Goal: Information Seeking & Learning: Learn about a topic

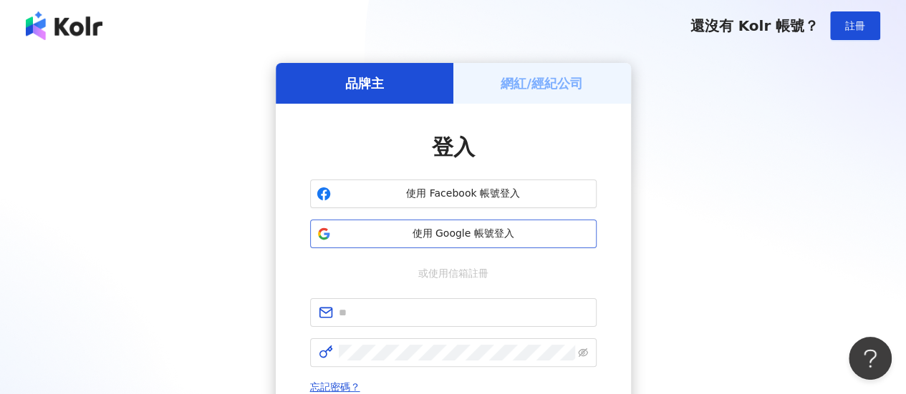
click at [495, 230] on span "使用 Google 帳號登入" at bounding box center [462, 234] width 253 height 14
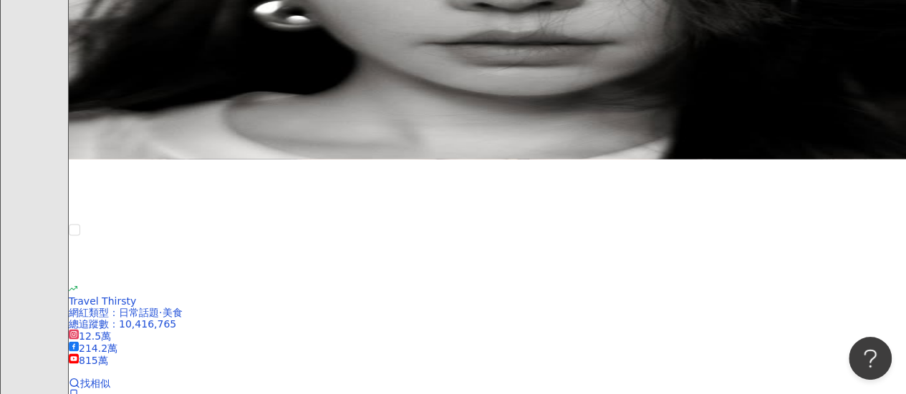
scroll to position [1284, 0]
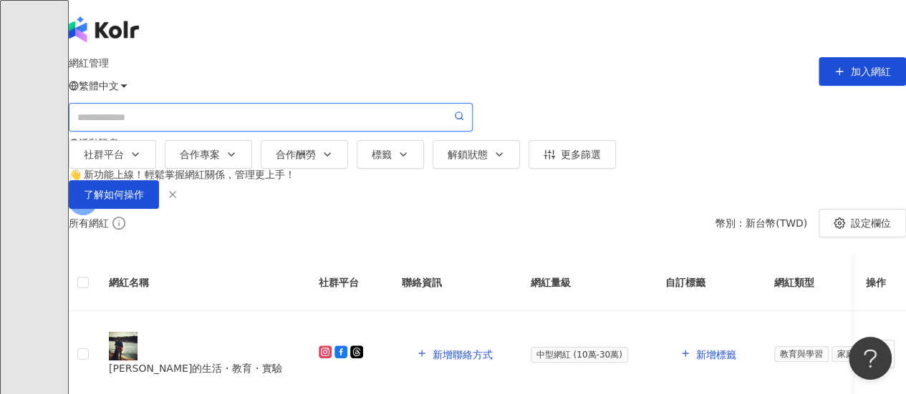
click at [316, 125] on input "search" at bounding box center [264, 118] width 374 height 16
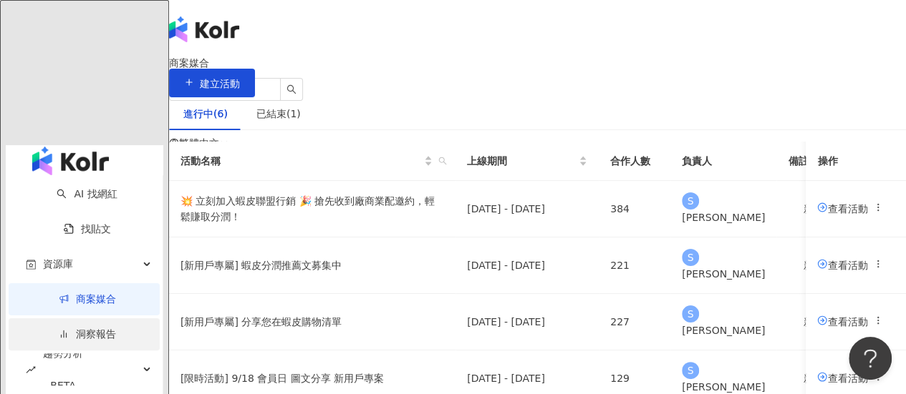
click at [59, 329] on link "洞察報告" at bounding box center [87, 334] width 57 height 11
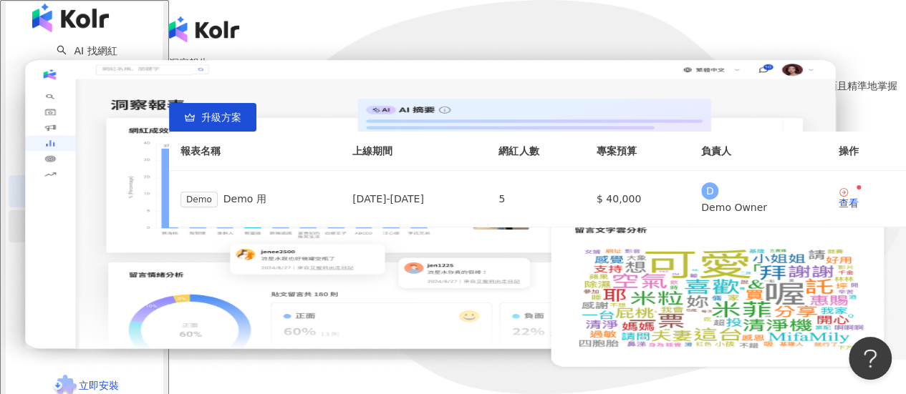
click at [44, 243] on span "趨勢分析 BETA" at bounding box center [63, 226] width 40 height 64
click at [66, 329] on link "社群帳號排行" at bounding box center [96, 334] width 60 height 11
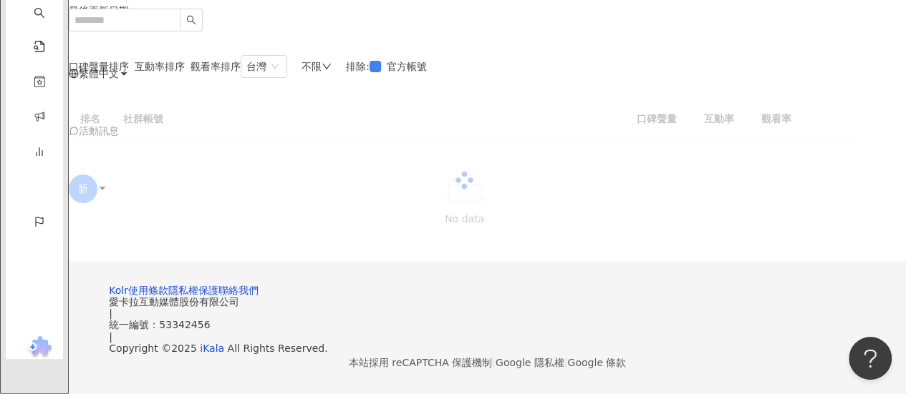
scroll to position [72, 0]
click at [707, 108] on div "口碑聲量排序 互動率排序 觀看率排序 台灣 不限 排除 : 官方帳號 排名 社群帳號 口碑聲量 互動率 觀看率 No data" at bounding box center [464, 158] width 791 height 207
click at [331, 72] on div "不限" at bounding box center [316, 66] width 30 height 11
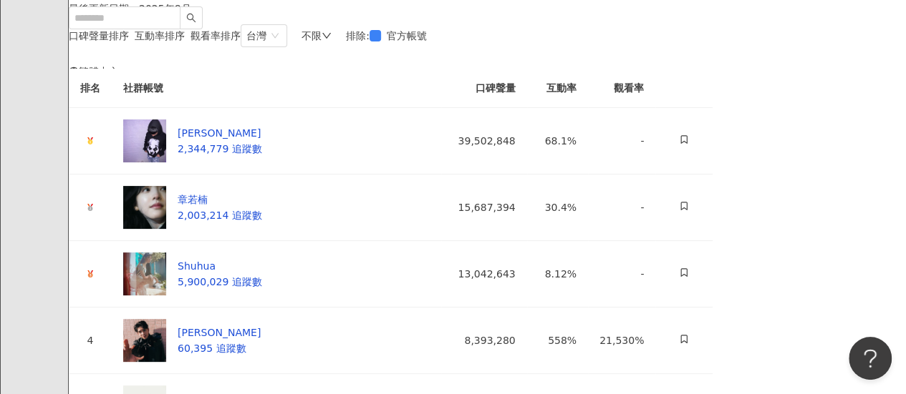
click at [331, 41] on icon "down" at bounding box center [326, 36] width 10 height 10
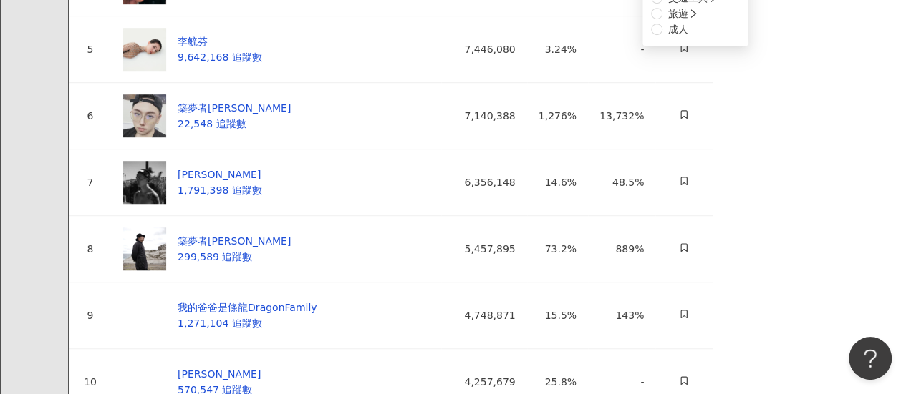
scroll to position [143, 0]
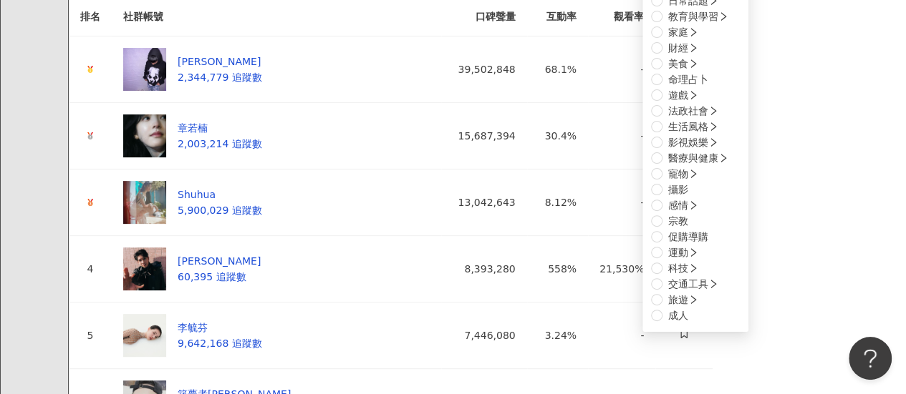
click at [325, 39] on div "繁體中文 活動訊息 新" at bounding box center [487, 0] width 837 height 286
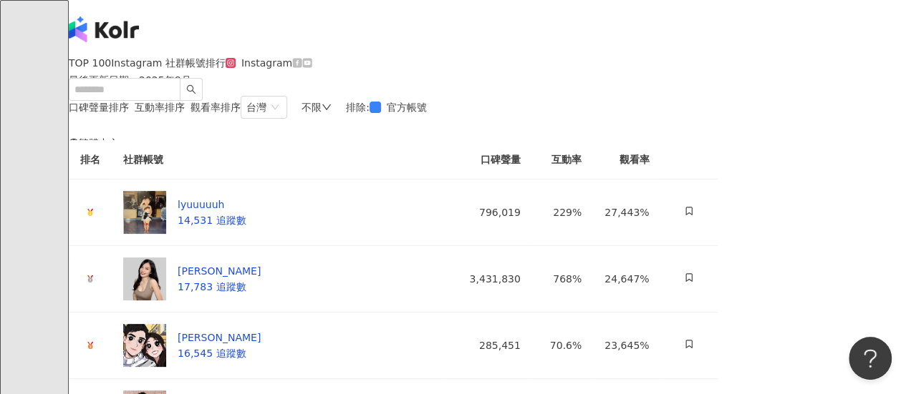
click at [185, 113] on span "互動率排序" at bounding box center [160, 107] width 50 height 11
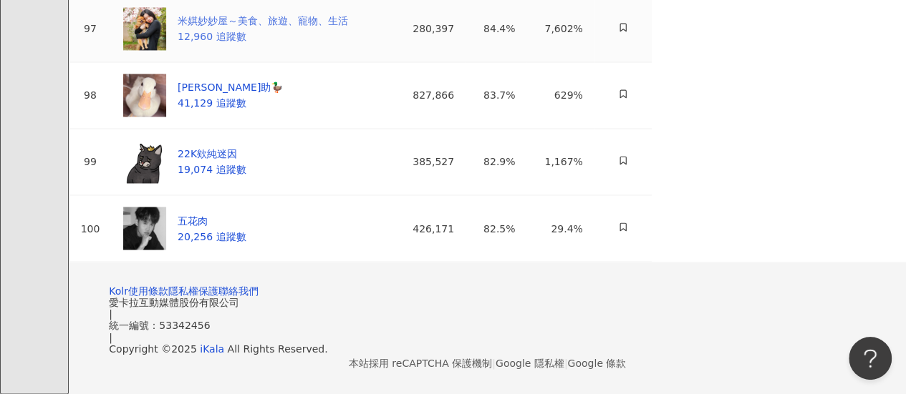
scroll to position [7087, 0]
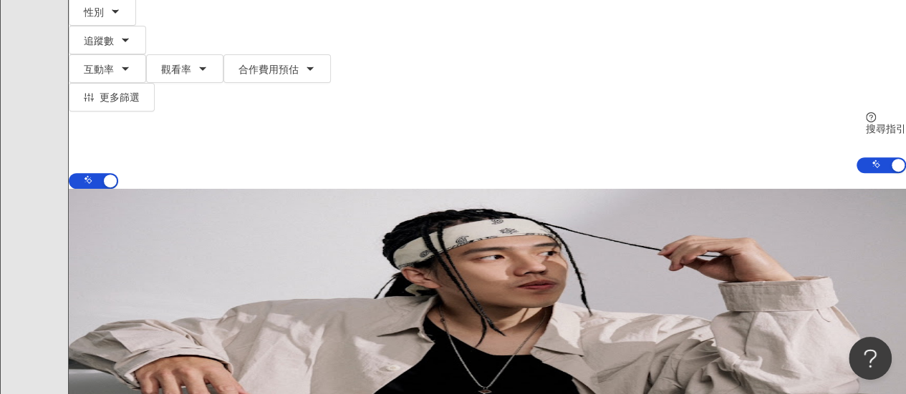
scroll to position [282, 0]
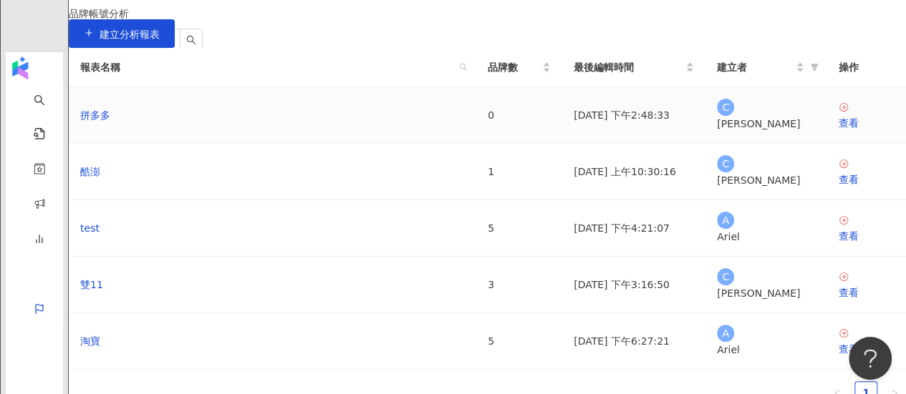
scroll to position [72, 0]
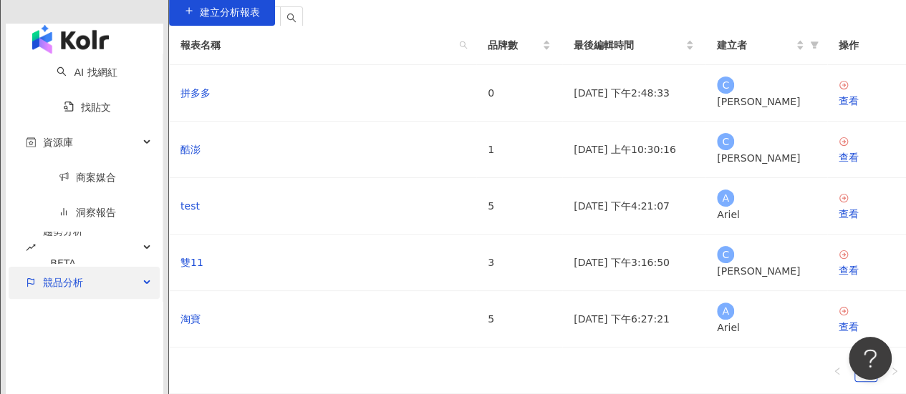
click at [77, 267] on div "競品分析" at bounding box center [84, 283] width 151 height 32
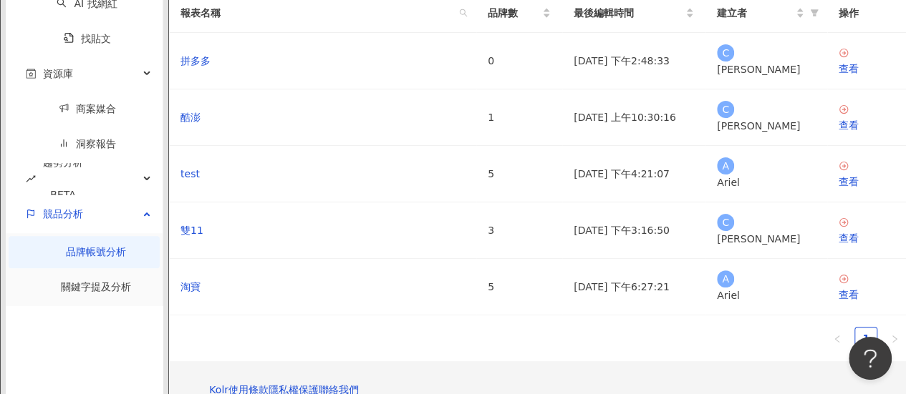
scroll to position [143, 0]
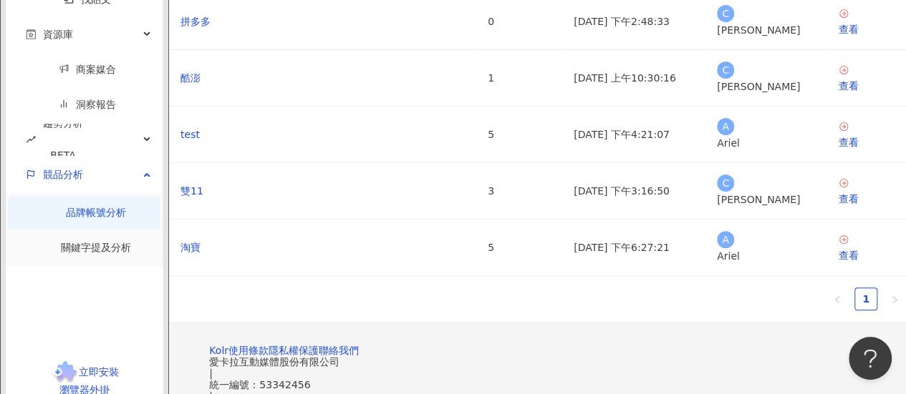
click at [77, 362] on div "立即安裝 瀏覽器外掛" at bounding box center [84, 379] width 157 height 34
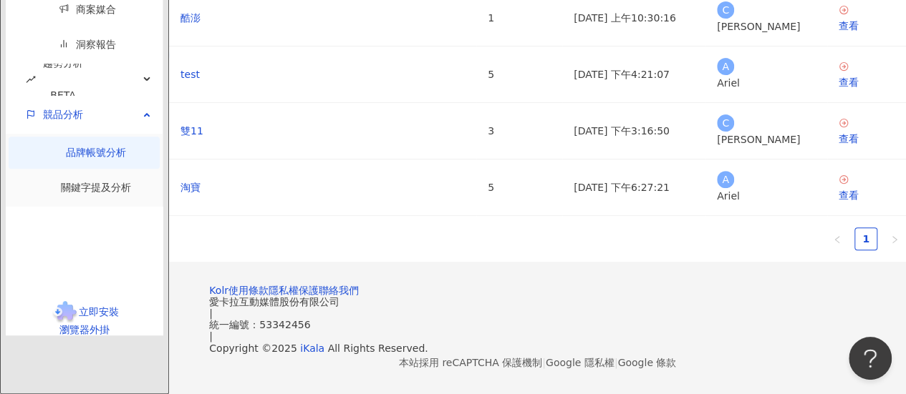
scroll to position [292, 0]
click at [70, 334] on div "立即安裝 瀏覽器外掛" at bounding box center [84, 318] width 157 height 34
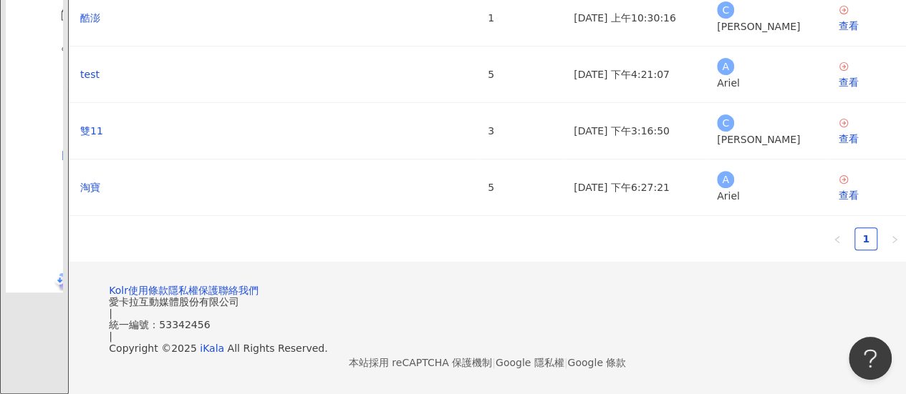
scroll to position [6, 0]
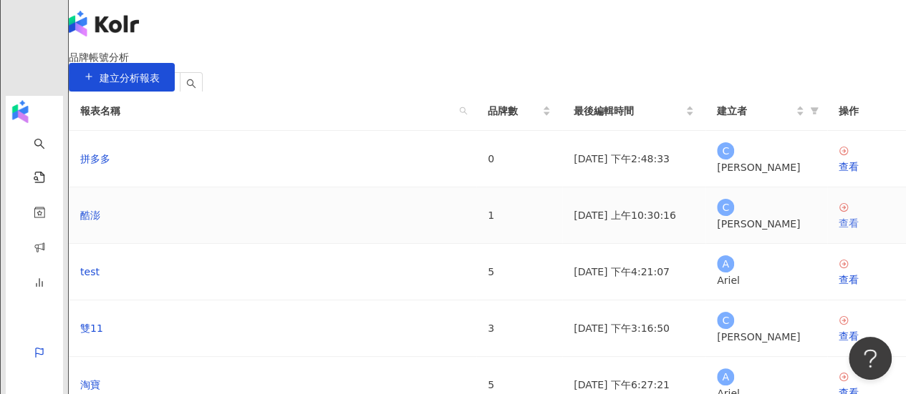
click at [838, 231] on div "查看" at bounding box center [866, 223] width 56 height 16
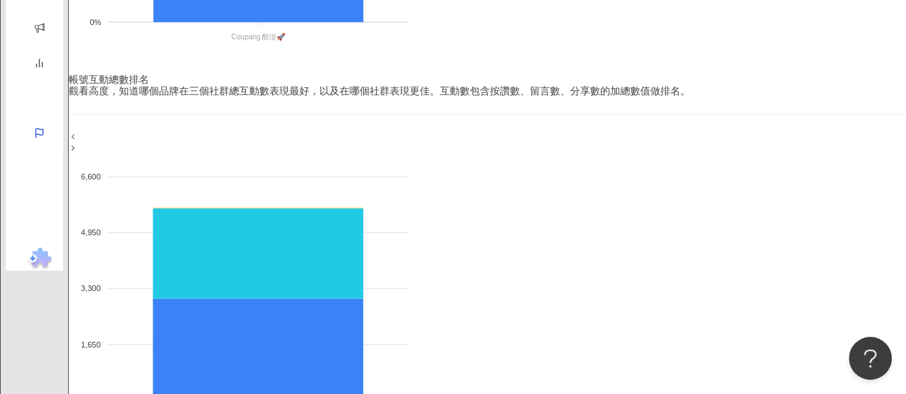
scroll to position [358, 0]
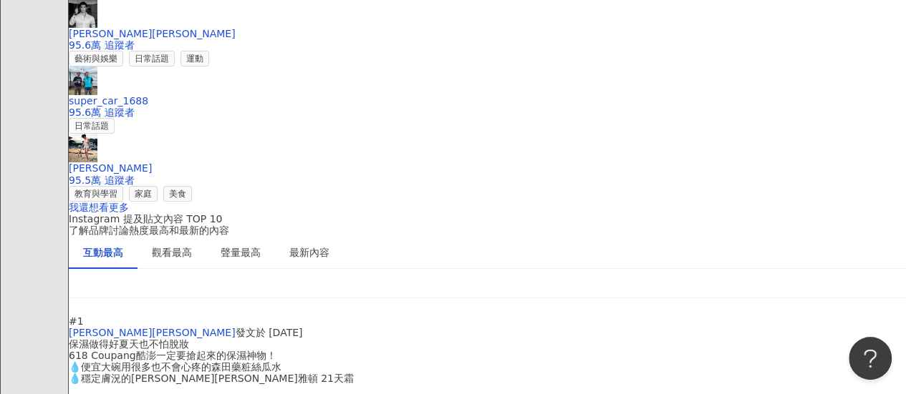
scroll to position [2219, 0]
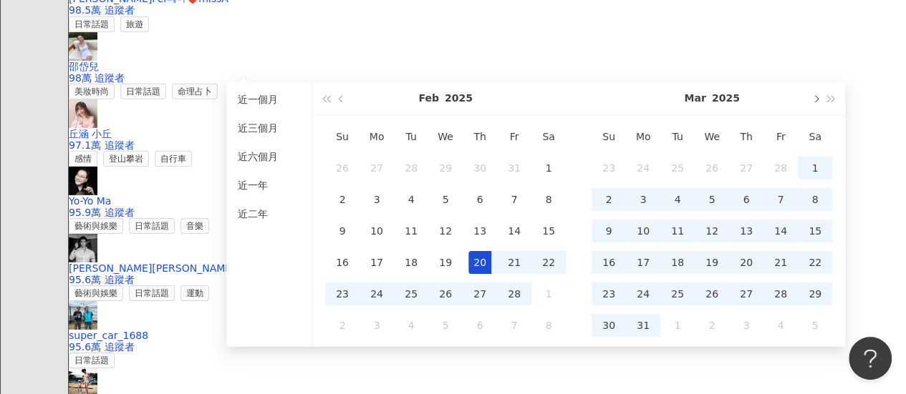
click at [810, 103] on button "button" at bounding box center [815, 98] width 16 height 32
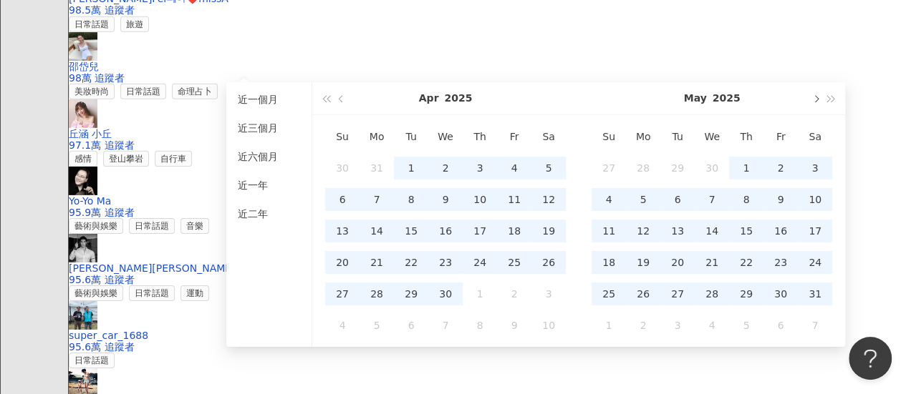
click at [810, 103] on button "button" at bounding box center [815, 98] width 16 height 32
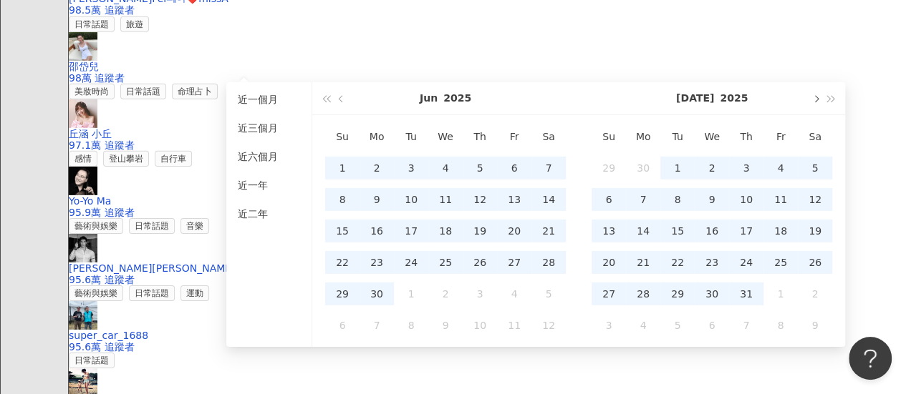
click at [810, 103] on button "button" at bounding box center [815, 98] width 16 height 32
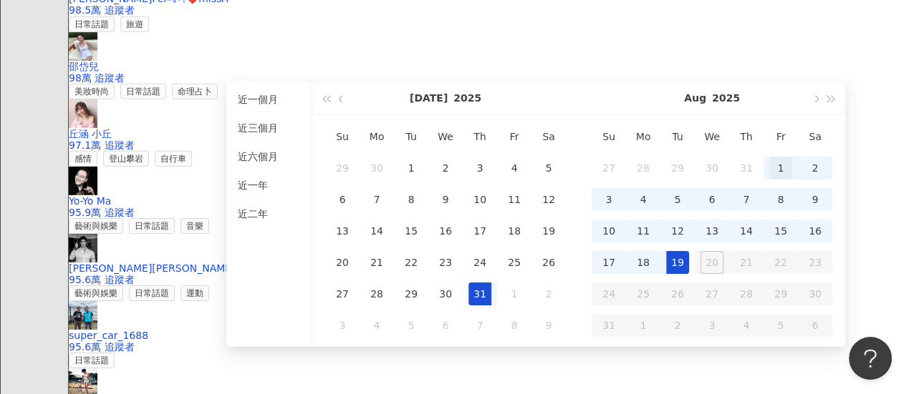
type input "**********"
click at [769, 163] on div "1" at bounding box center [780, 168] width 23 height 23
type input "**********"
click at [686, 266] on div "19" at bounding box center [677, 262] width 23 height 23
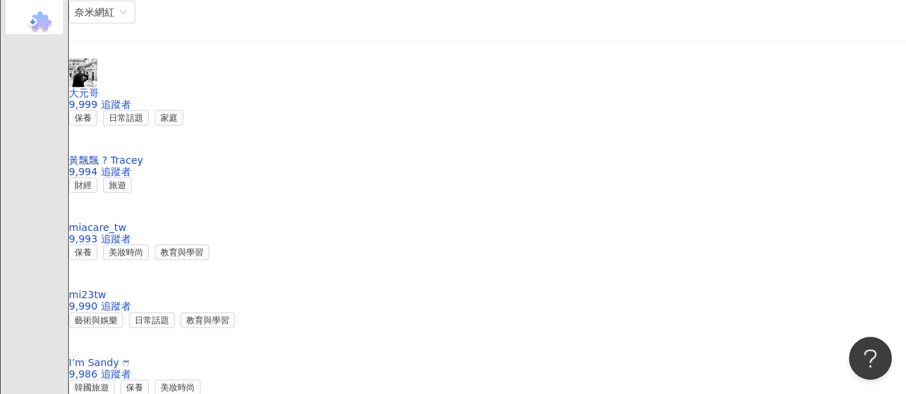
scroll to position [1873, 0]
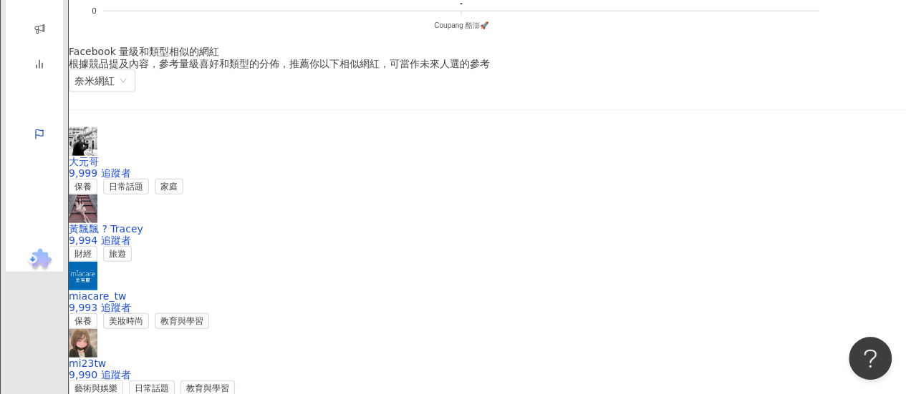
scroll to position [1471, 0]
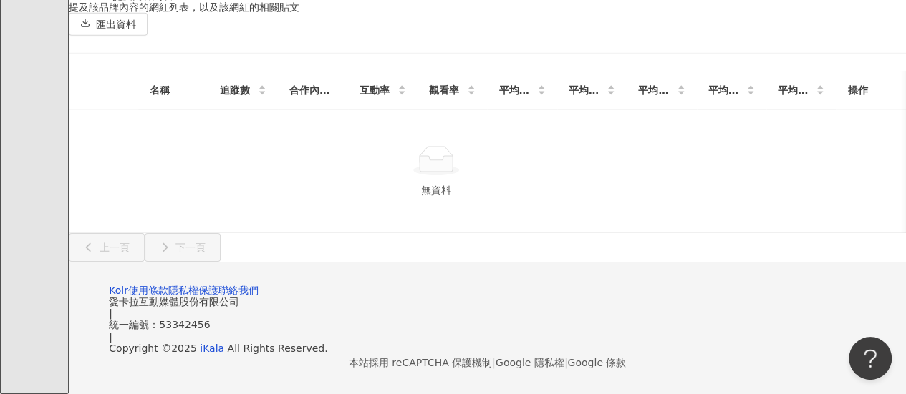
scroll to position [2580, 0]
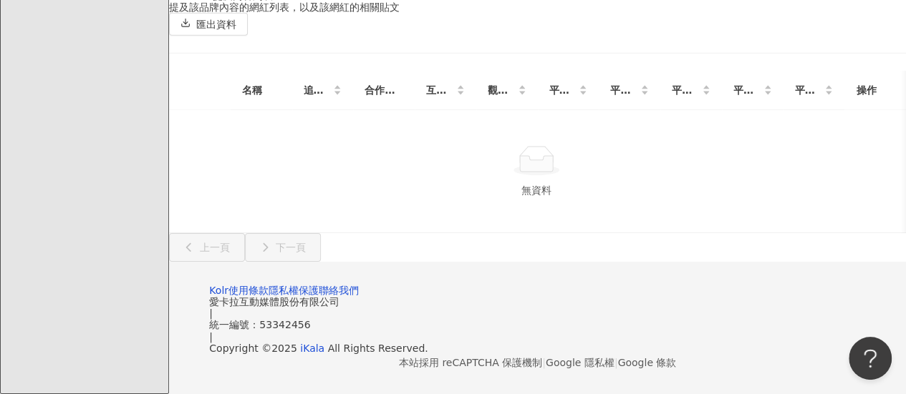
drag, startPoint x: 22, startPoint y: 159, endPoint x: 55, endPoint y: 136, distance: 40.1
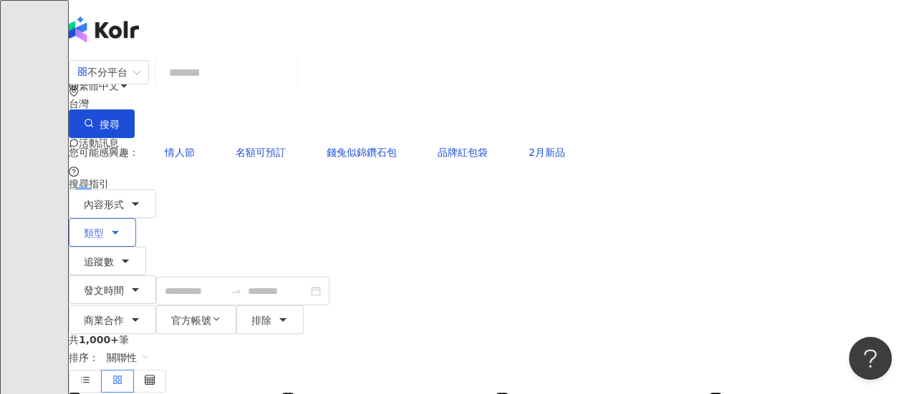
click at [136, 218] on button "類型" at bounding box center [102, 232] width 67 height 29
click at [124, 199] on span "內容形式" at bounding box center [104, 204] width 40 height 11
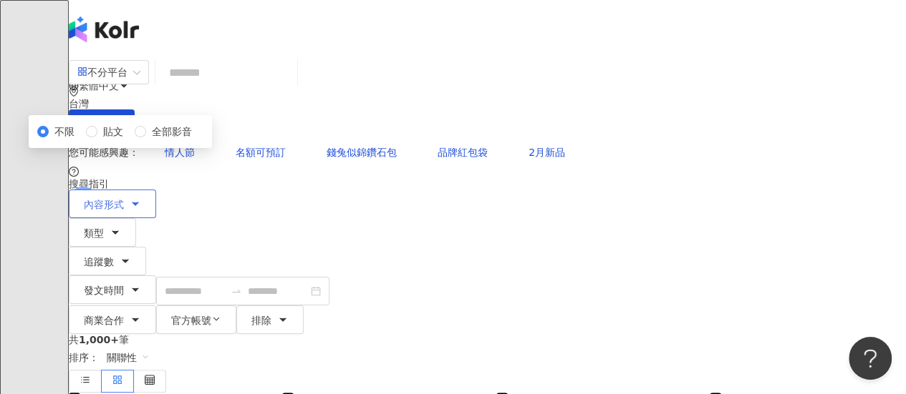
click at [124, 199] on span "內容形式" at bounding box center [104, 204] width 40 height 11
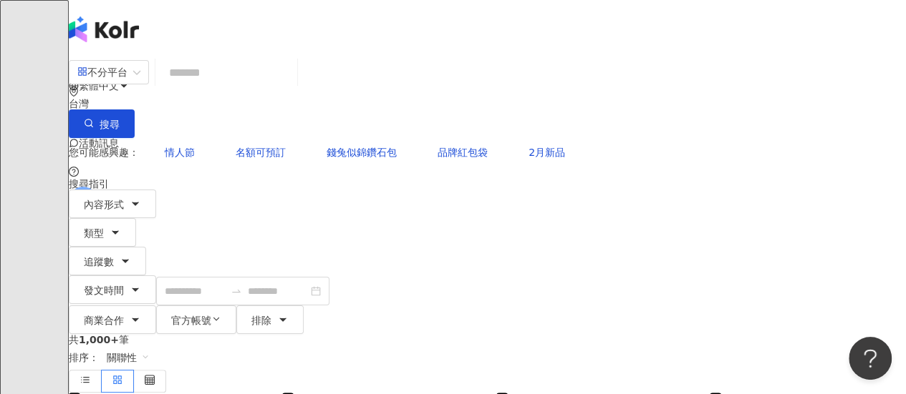
click at [150, 346] on span "關聯性" at bounding box center [128, 357] width 43 height 23
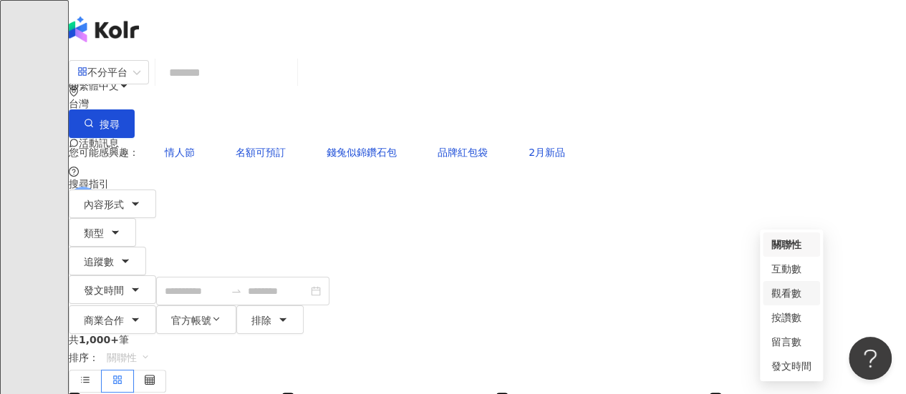
click at [790, 290] on div "觀看數" at bounding box center [791, 294] width 40 height 16
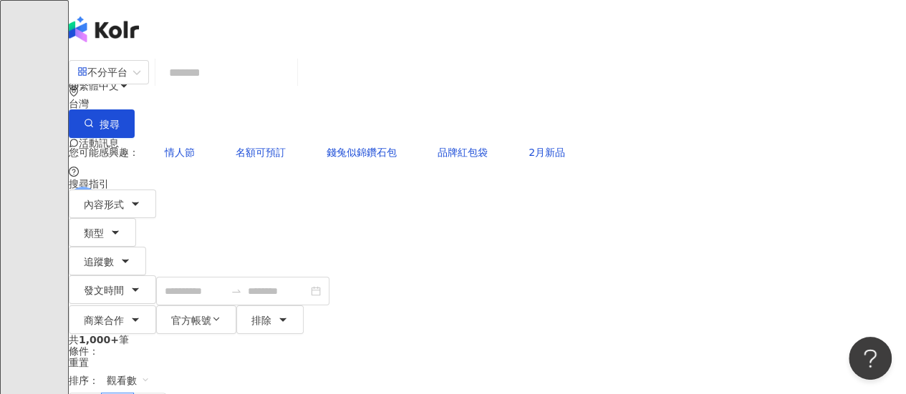
click at [150, 369] on span "觀看數" at bounding box center [128, 380] width 43 height 23
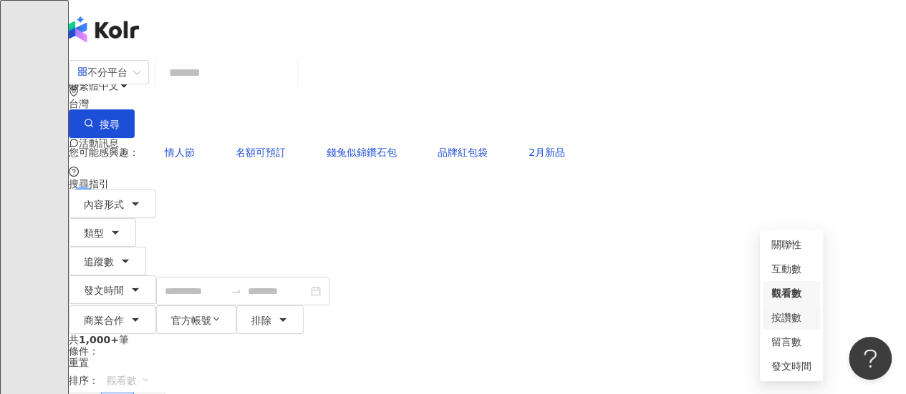
drag, startPoint x: 788, startPoint y: 288, endPoint x: 782, endPoint y: 319, distance: 30.7
click at [782, 319] on div "關聯性 互動數 觀看數 按讚數 留言數 發文時間" at bounding box center [790, 306] width 57 height 146
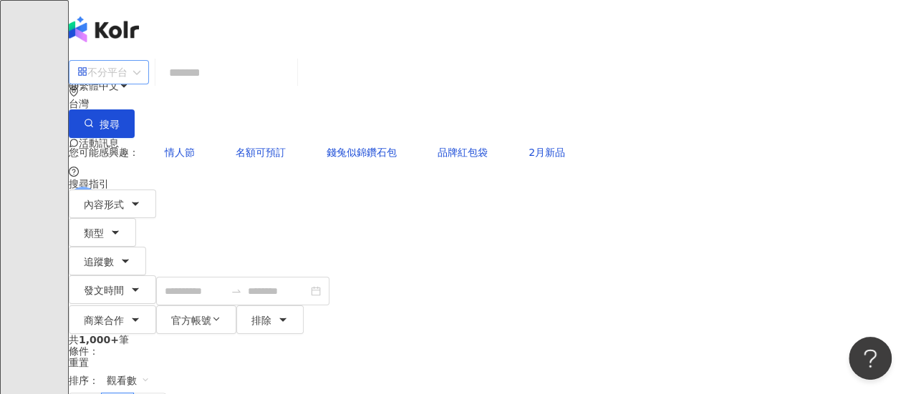
click at [140, 81] on span "不分平台" at bounding box center [108, 72] width 63 height 23
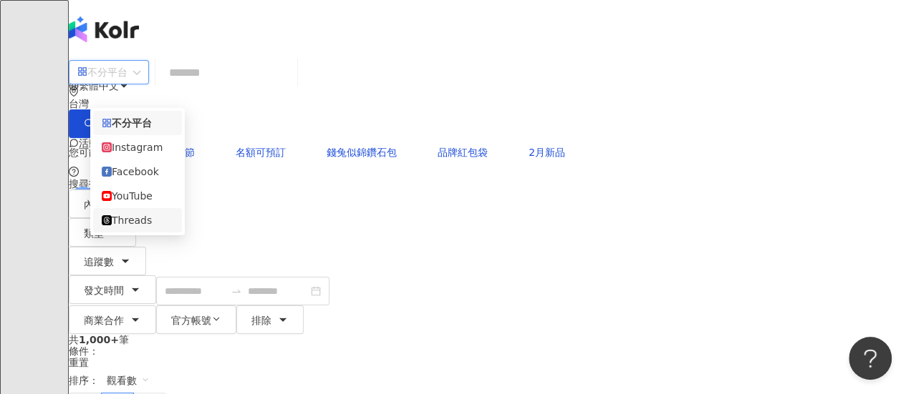
click at [156, 228] on div "Threads" at bounding box center [138, 221] width 72 height 16
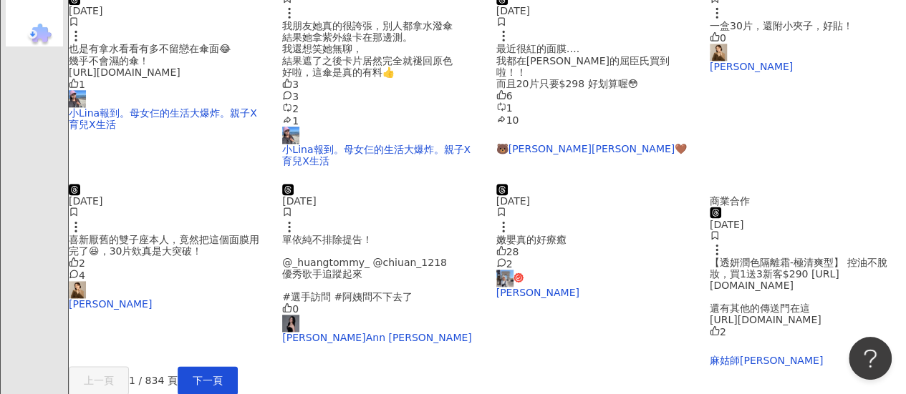
scroll to position [859, 0]
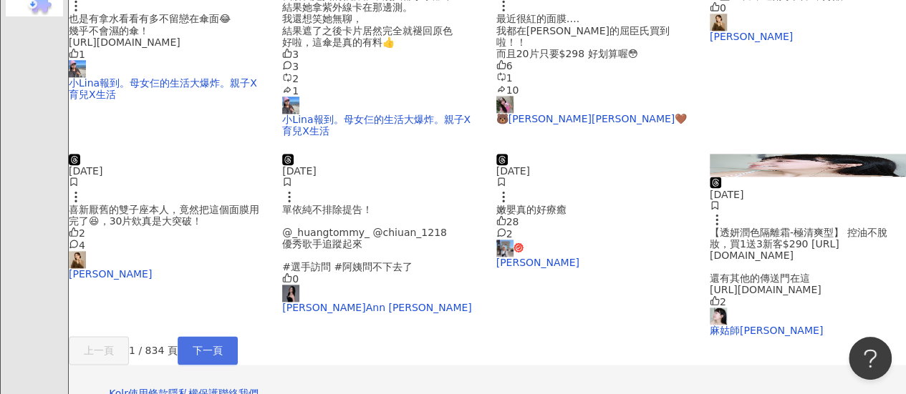
click at [223, 345] on span "下一頁" at bounding box center [208, 350] width 30 height 11
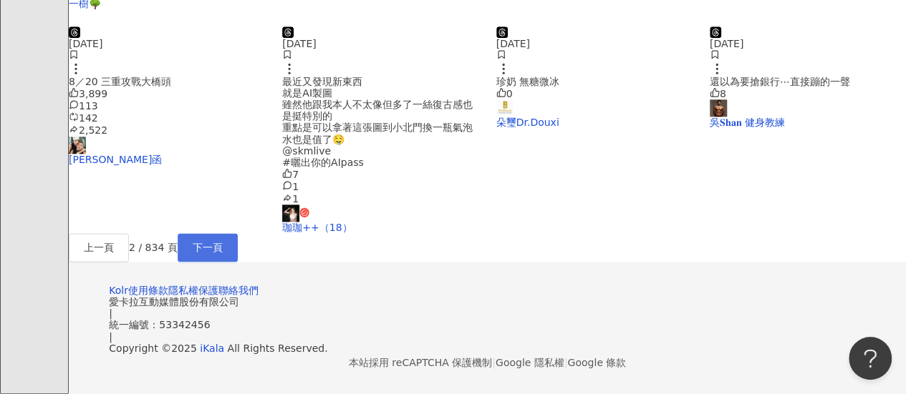
click at [223, 242] on span "下一頁" at bounding box center [208, 247] width 30 height 11
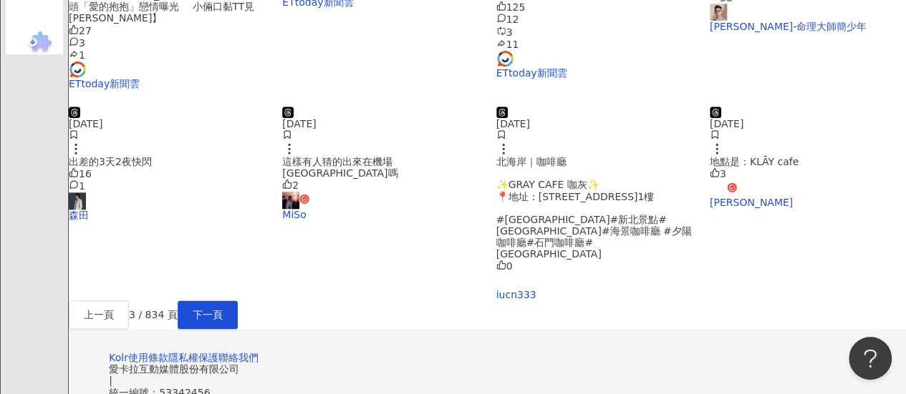
scroll to position [906, 0]
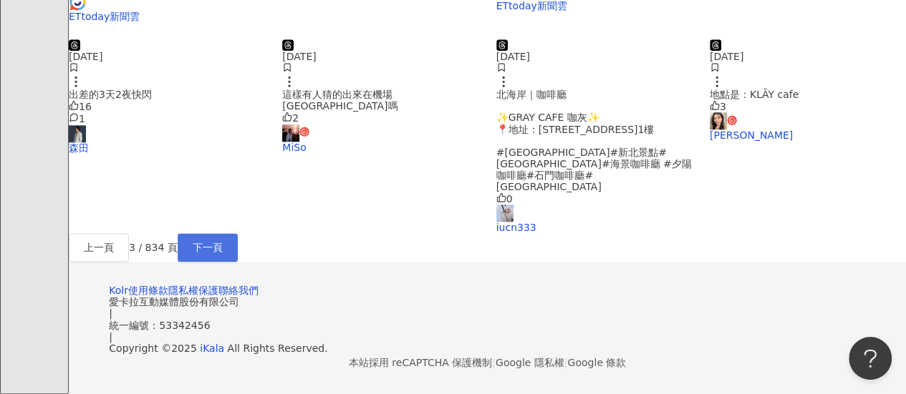
click at [238, 233] on button "下一頁" at bounding box center [208, 247] width 60 height 29
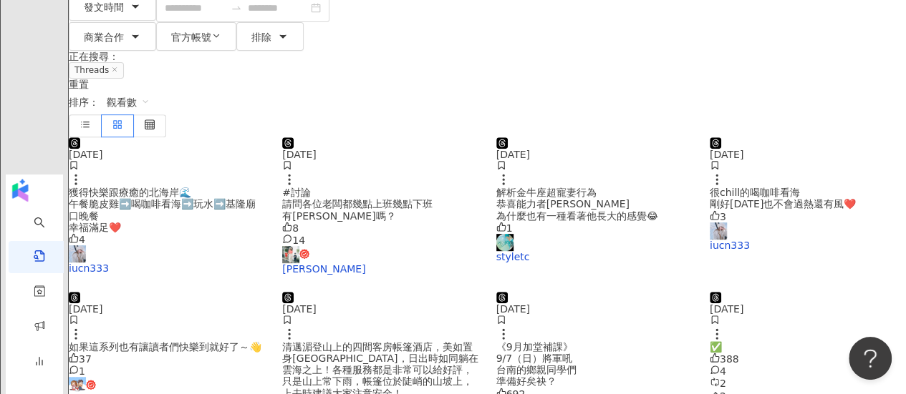
scroll to position [40, 0]
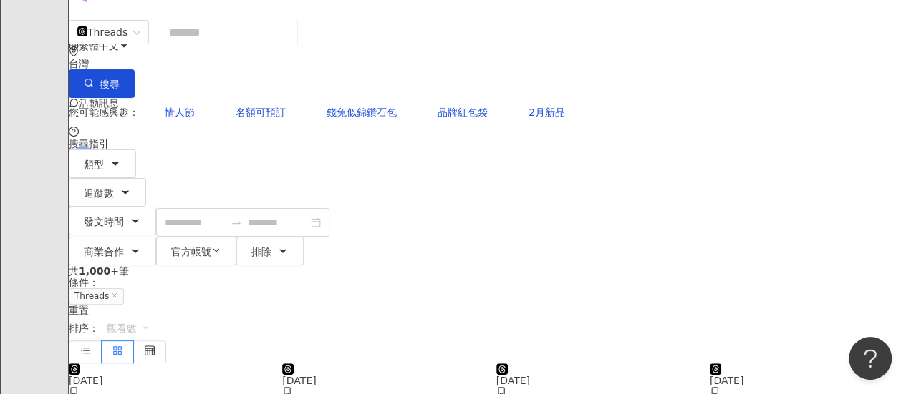
click at [150, 317] on span "觀看數" at bounding box center [128, 328] width 43 height 23
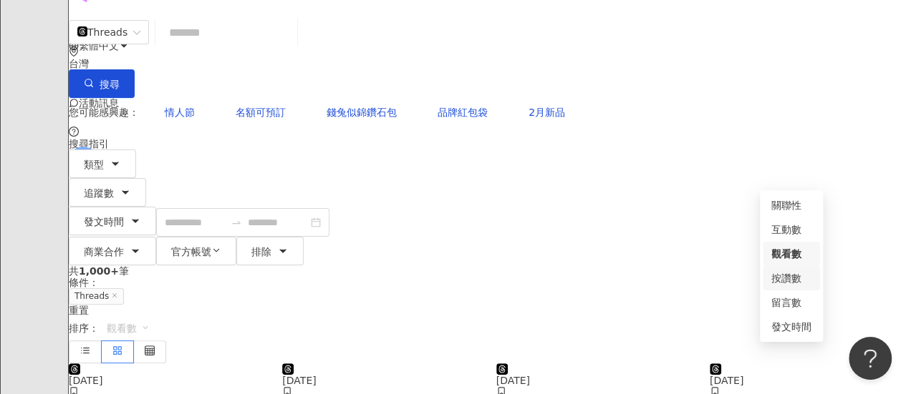
click at [798, 286] on div "按讚數" at bounding box center [791, 279] width 40 height 16
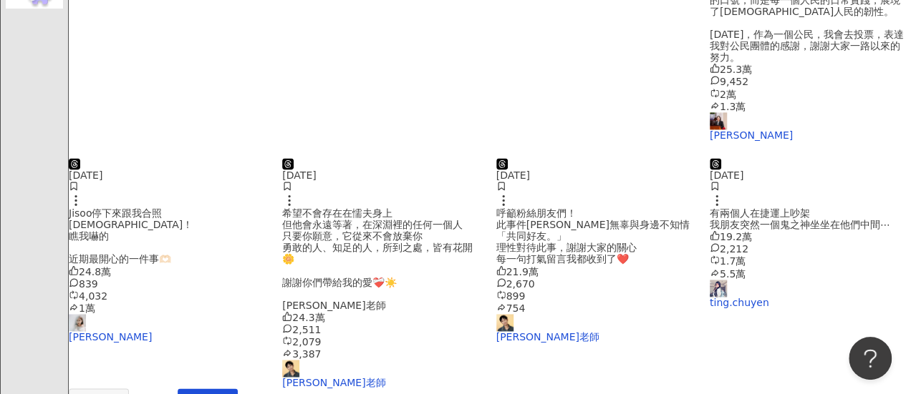
scroll to position [931, 0]
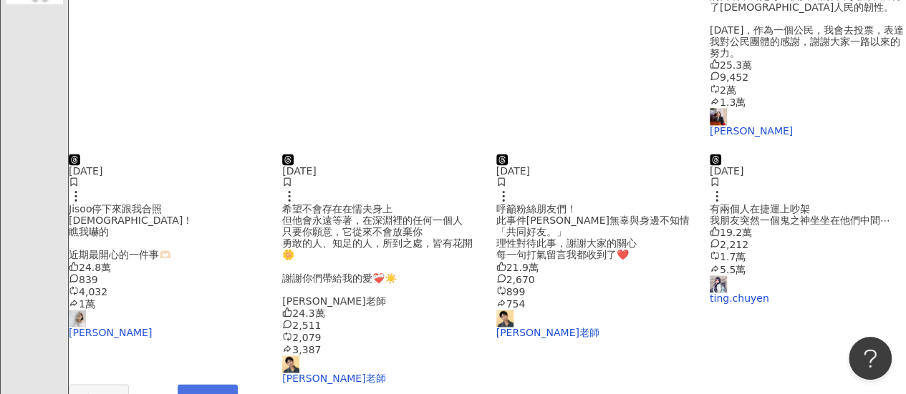
click at [223, 393] on span "下一頁" at bounding box center [208, 398] width 30 height 11
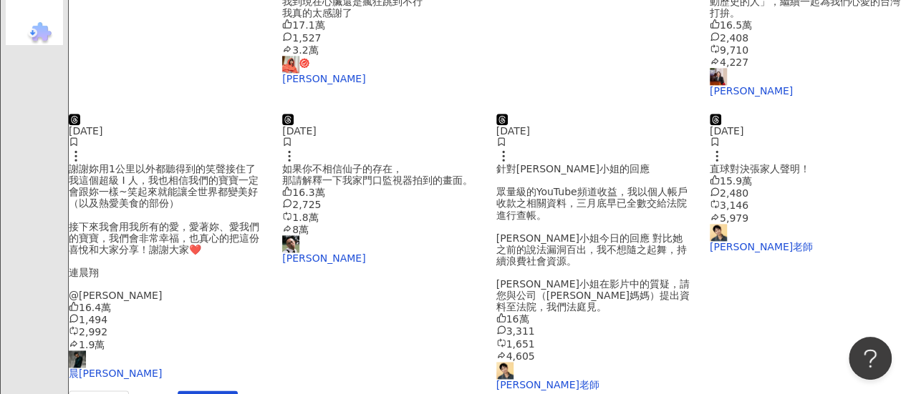
scroll to position [962, 0]
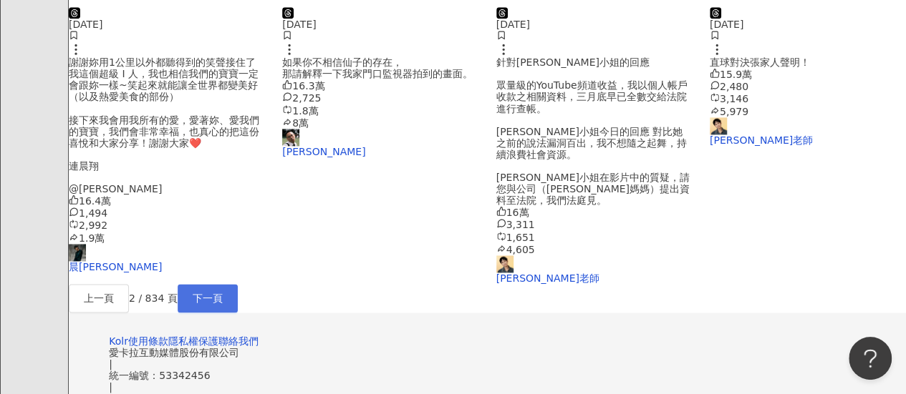
click at [238, 284] on button "下一頁" at bounding box center [208, 298] width 60 height 29
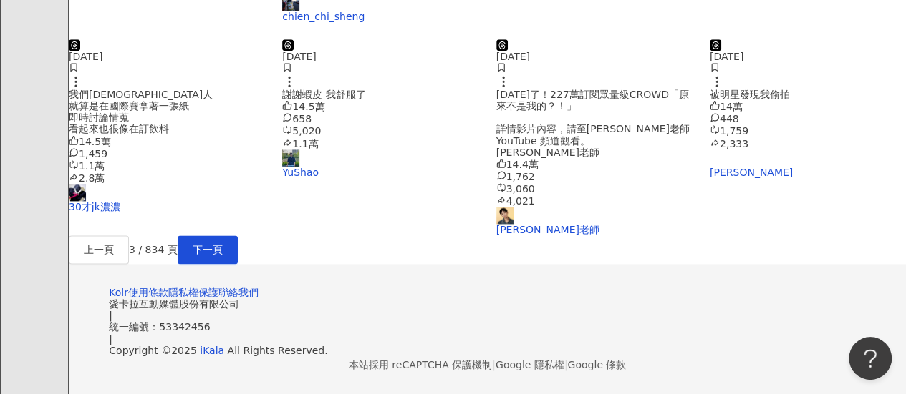
scroll to position [931, 0]
click at [238, 235] on button "下一頁" at bounding box center [208, 249] width 60 height 29
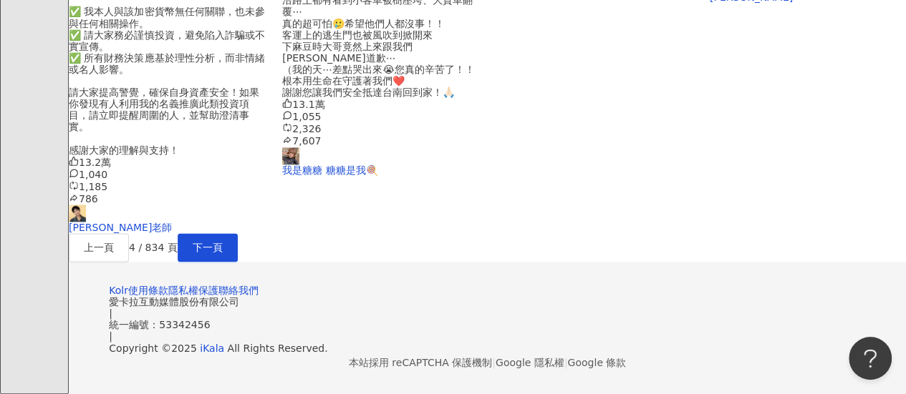
click at [533, 233] on div "上一頁 4 / 834 頁 下一頁" at bounding box center [487, 247] width 837 height 29
click at [223, 242] on span "下一頁" at bounding box center [208, 247] width 30 height 11
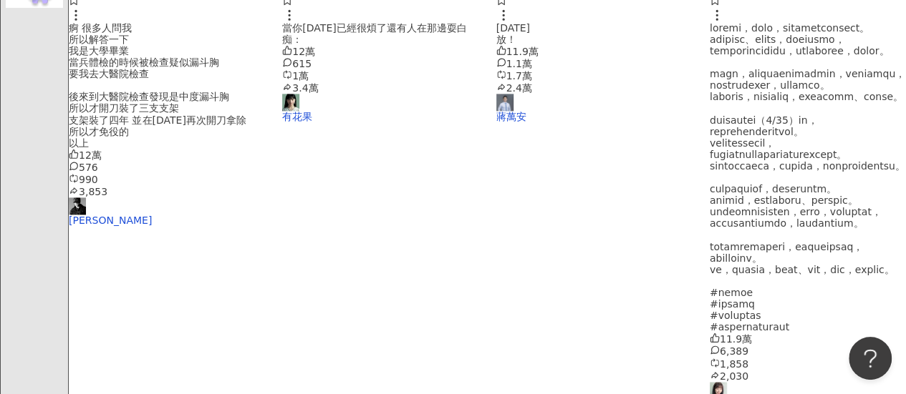
scroll to position [962, 0]
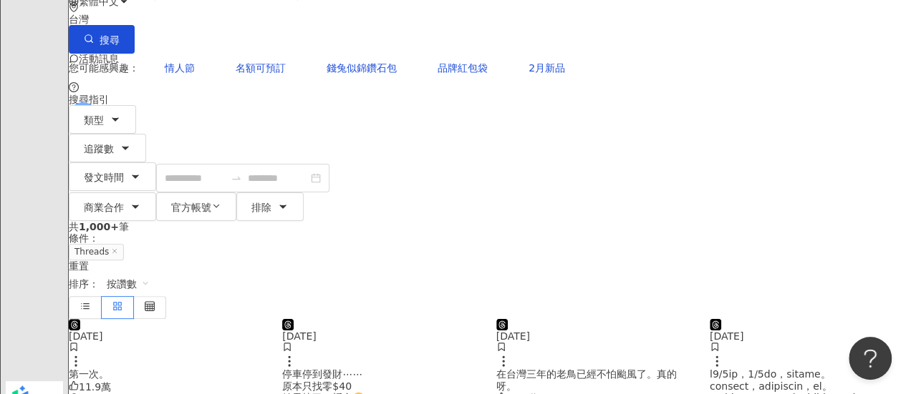
scroll to position [31, 0]
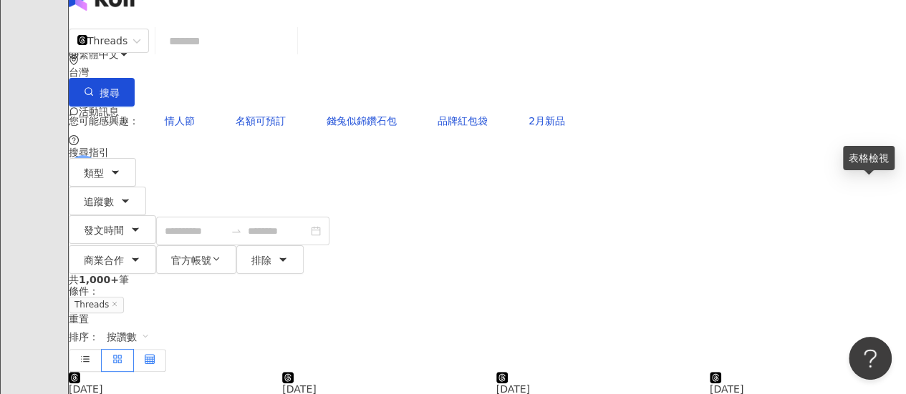
click at [155, 354] on icon at bounding box center [150, 359] width 10 height 10
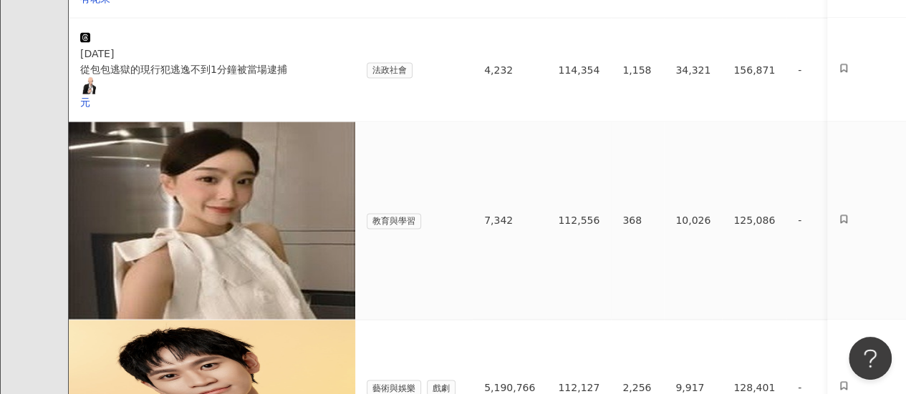
scroll to position [1392, 0]
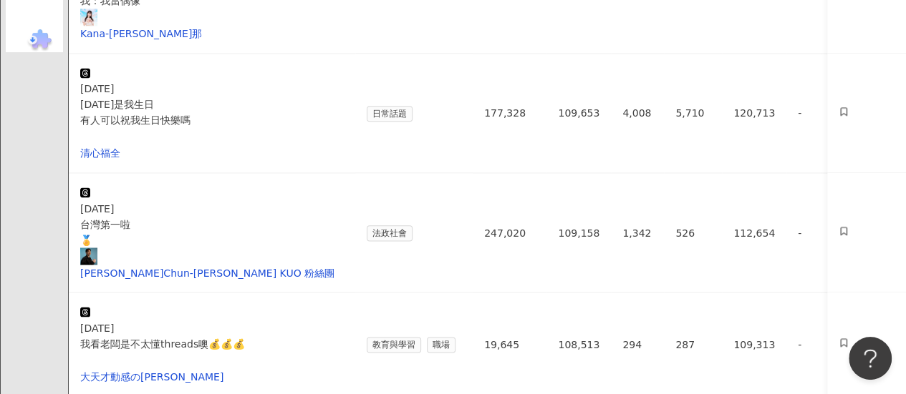
scroll to position [1389, 0]
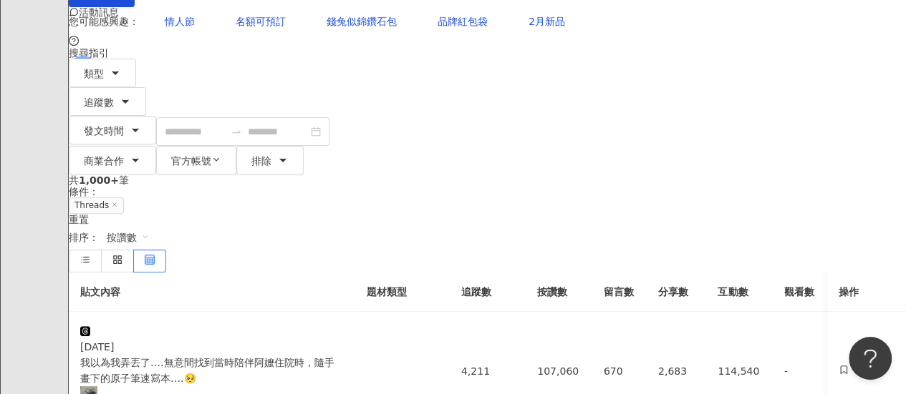
scroll to position [100, 0]
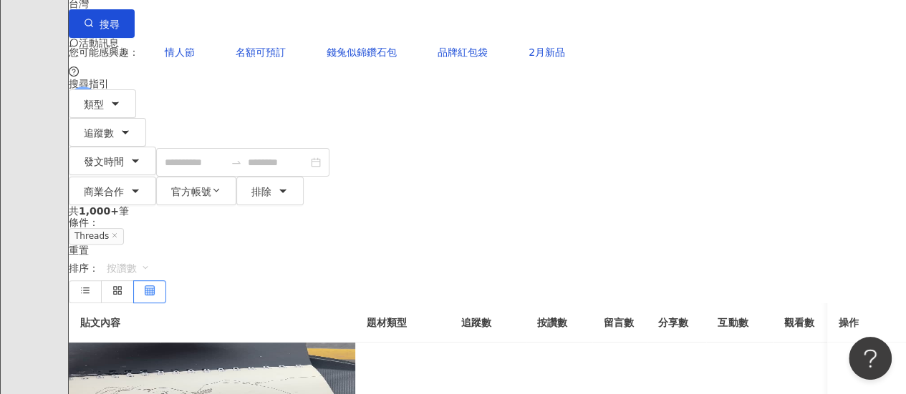
click at [150, 257] on span "按讚數" at bounding box center [128, 268] width 43 height 23
click at [90, 286] on icon at bounding box center [85, 291] width 10 height 10
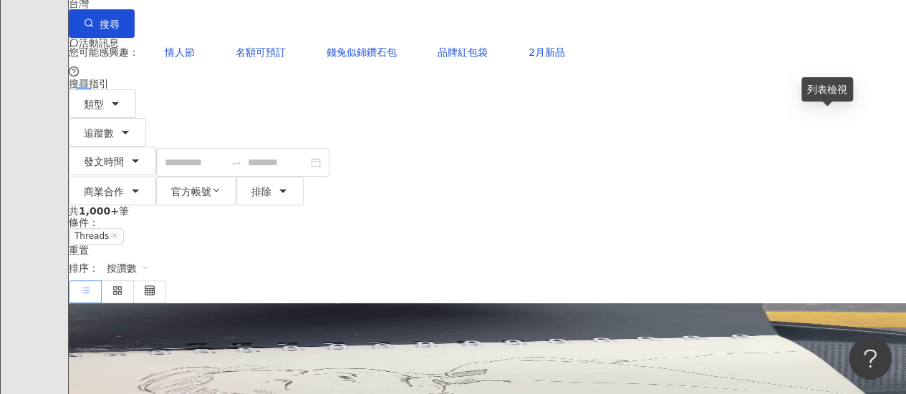
click at [90, 286] on icon at bounding box center [85, 291] width 10 height 10
click at [122, 286] on icon at bounding box center [117, 291] width 10 height 10
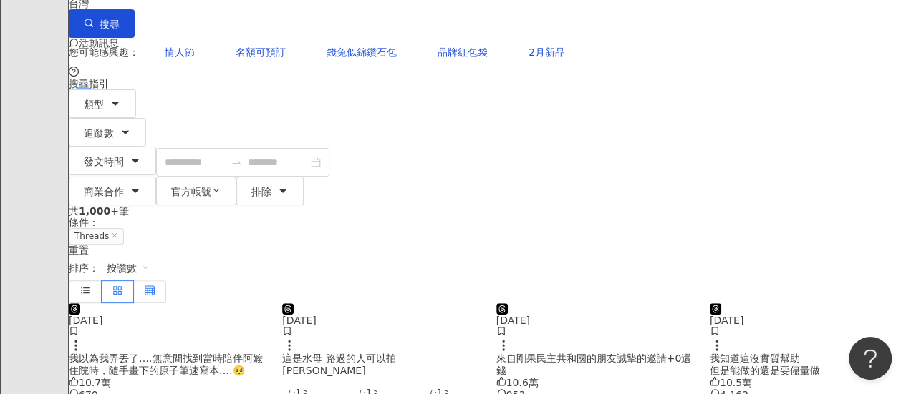
click at [155, 286] on icon at bounding box center [150, 291] width 10 height 10
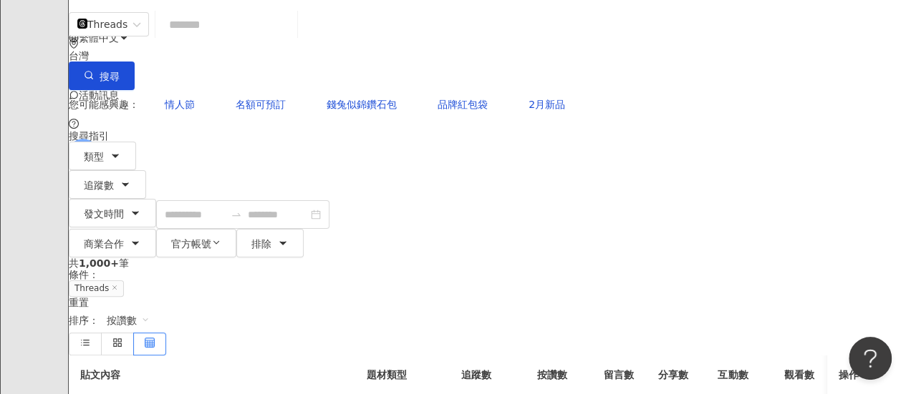
scroll to position [0, 0]
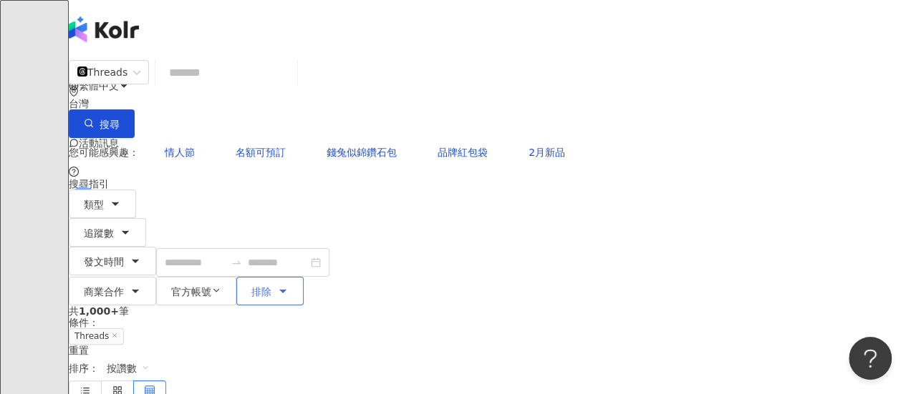
click at [271, 286] on span "排除" at bounding box center [261, 291] width 20 height 11
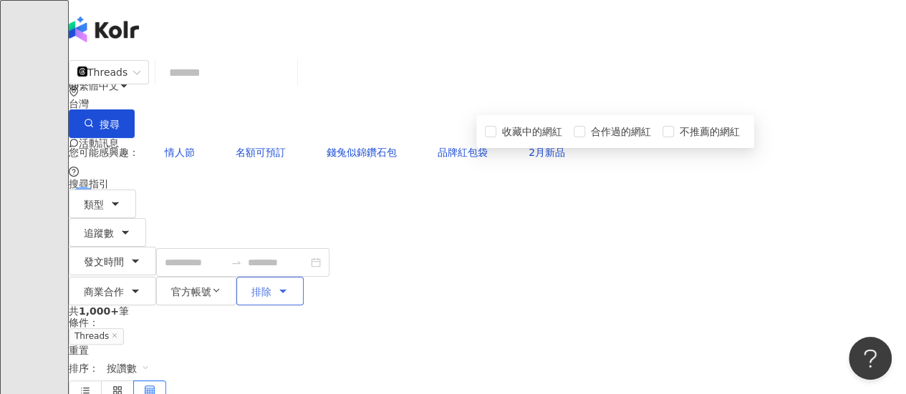
click at [271, 286] on span "排除" at bounding box center [261, 291] width 20 height 11
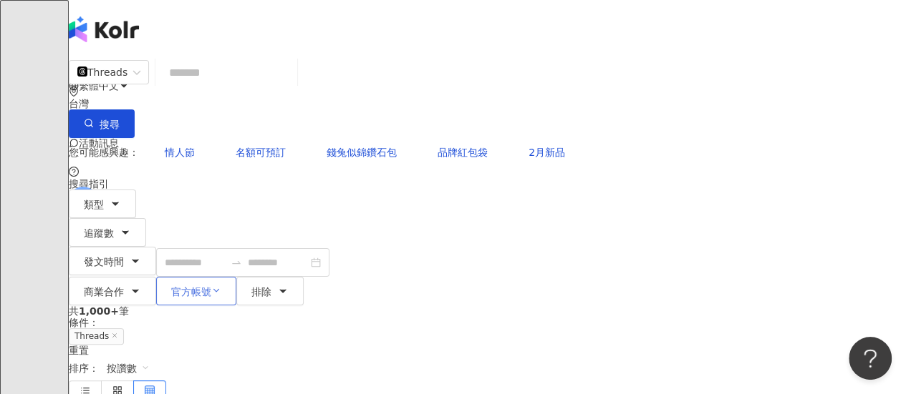
click at [221, 286] on icon "button" at bounding box center [216, 291] width 10 height 10
click at [156, 277] on button "商業合作" at bounding box center [112, 291] width 87 height 29
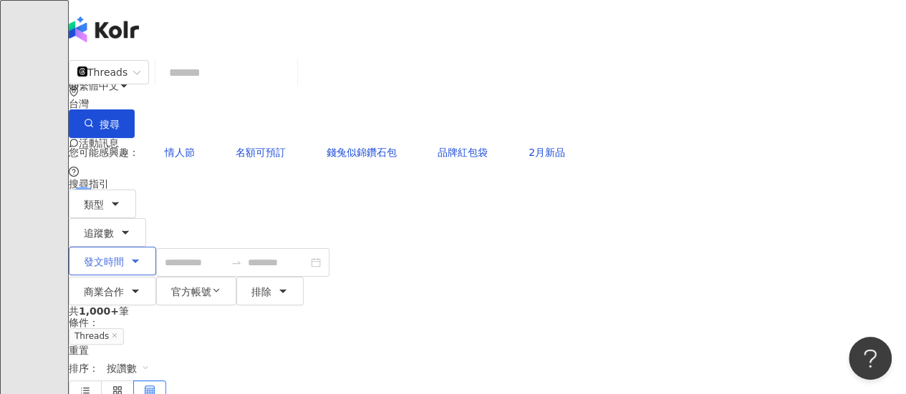
click at [124, 256] on span "發文時間" at bounding box center [104, 261] width 40 height 11
click at [146, 218] on button "追蹤數" at bounding box center [107, 232] width 77 height 29
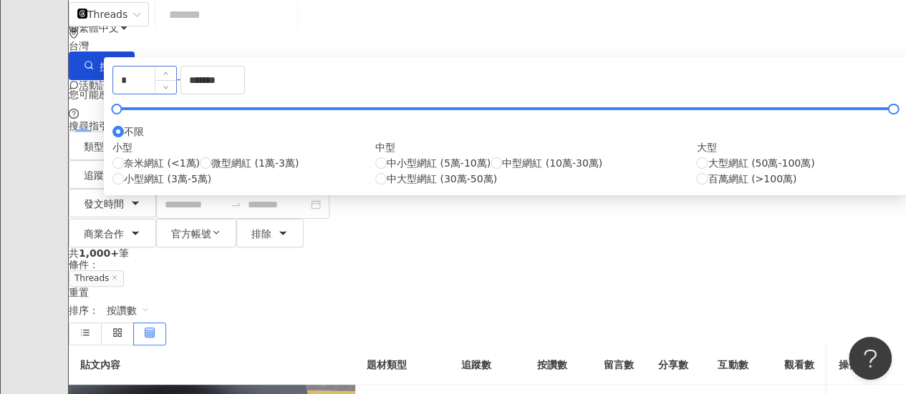
scroll to position [72, 0]
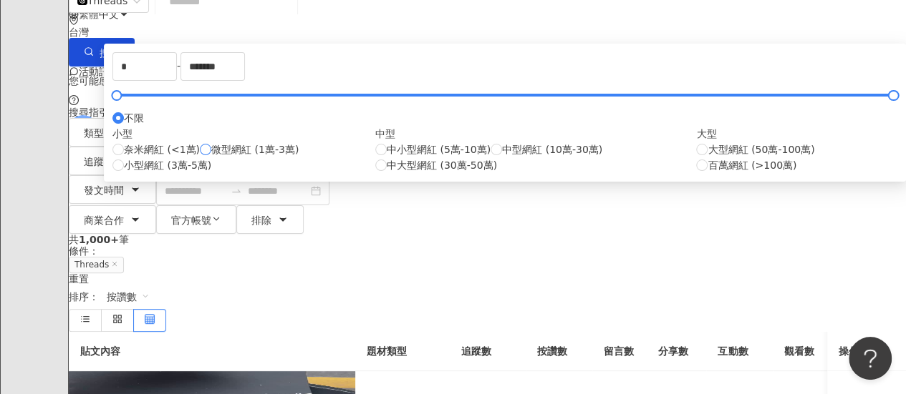
click at [211, 157] on span "微型網紅 (1萬-3萬)" at bounding box center [254, 150] width 87 height 16
type input "*****"
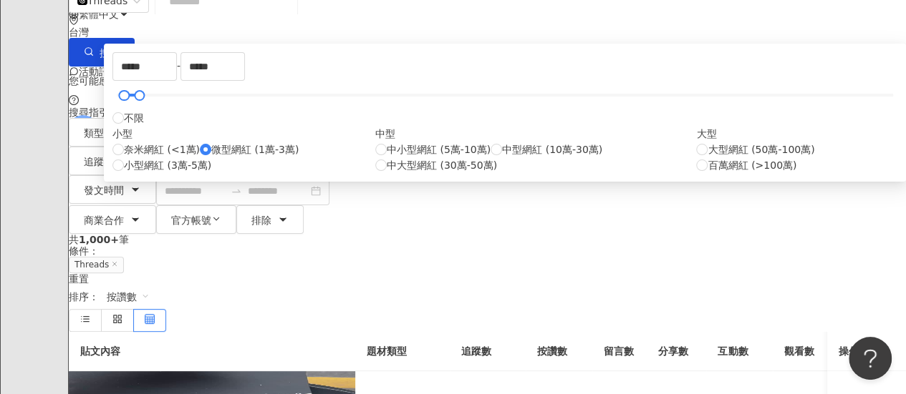
click at [630, 234] on div "共 1,000+ 筆 條件 ： Threads 重置 排序： 按讚數" at bounding box center [487, 283] width 837 height 98
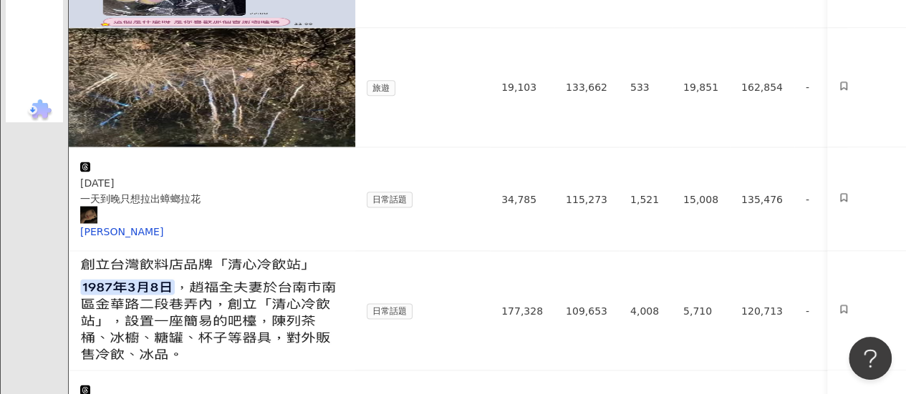
scroll to position [1289, 0]
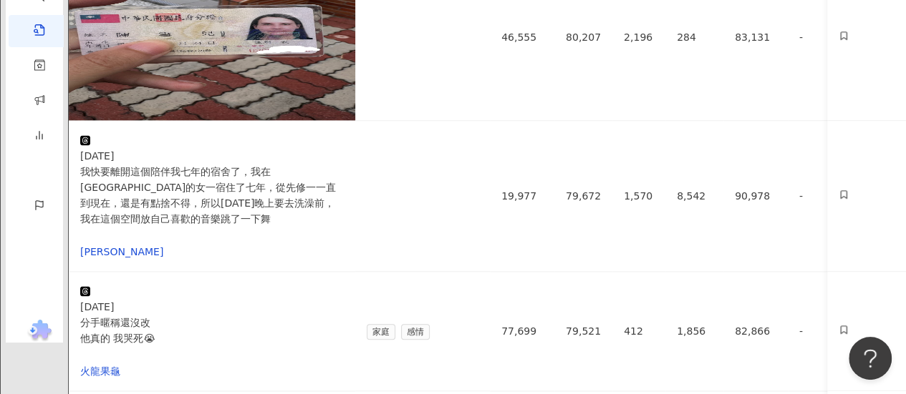
scroll to position [1360, 0]
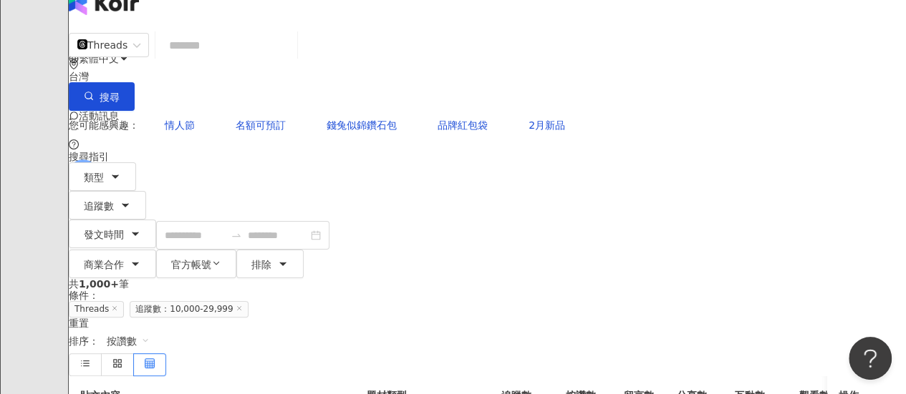
scroll to position [0, 0]
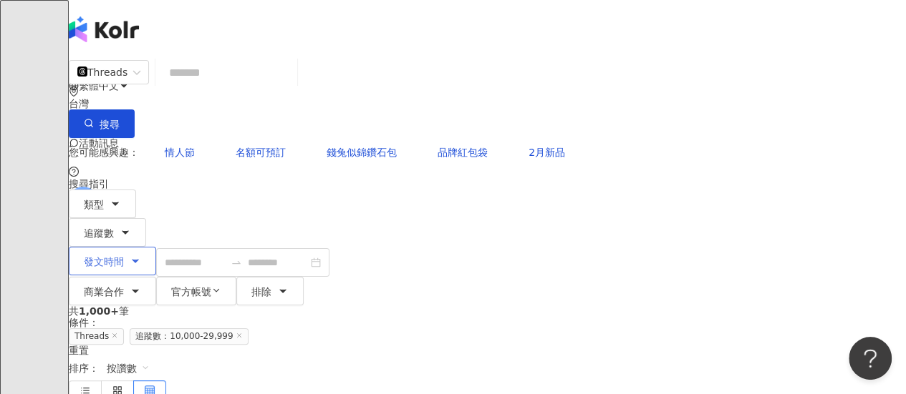
click at [124, 256] on span "發文時間" at bounding box center [104, 261] width 40 height 11
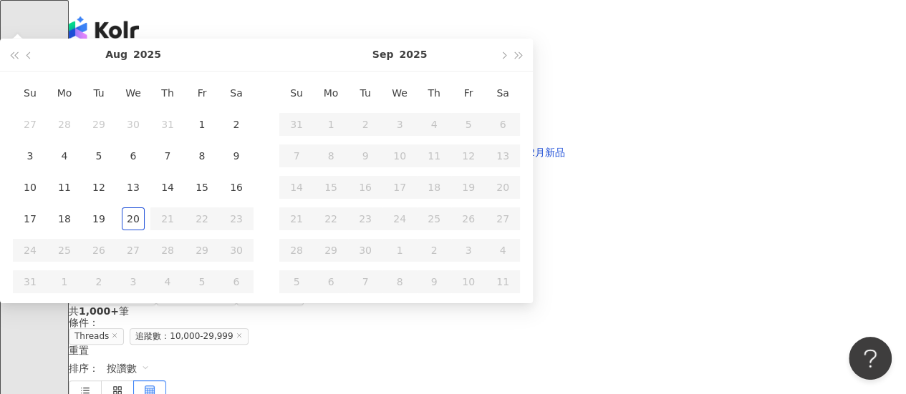
click at [124, 256] on span "發文時間" at bounding box center [104, 261] width 40 height 11
click at [156, 247] on button "發文時間" at bounding box center [112, 261] width 87 height 29
click at [484, 112] on div "Threads 台灣 搜尋 您可能感興趣： 情人節 名額可預訂 錢兔似錦鑽石包 品牌紅包袋 2月新品 搜尋指引 類型 追蹤數 發文時間 Aug 2025 Su…" at bounding box center [487, 181] width 837 height 248
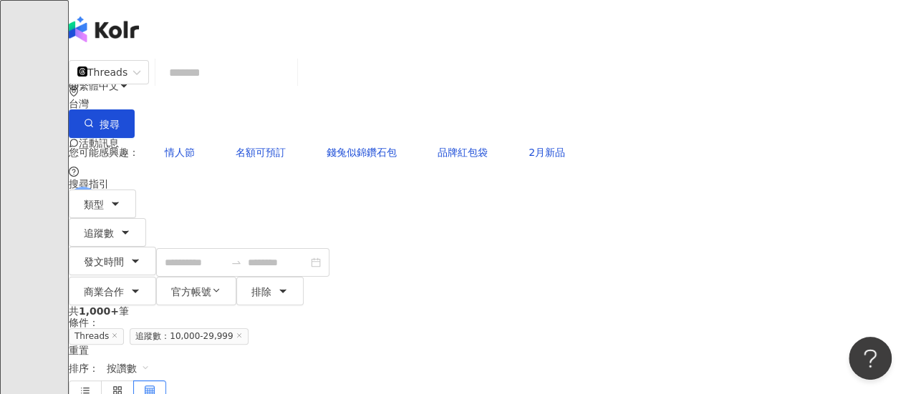
click at [314, 101] on div "Threads 台灣 搜尋" at bounding box center [487, 97] width 837 height 81
click at [291, 88] on input "search" at bounding box center [226, 72] width 130 height 31
type input "*"
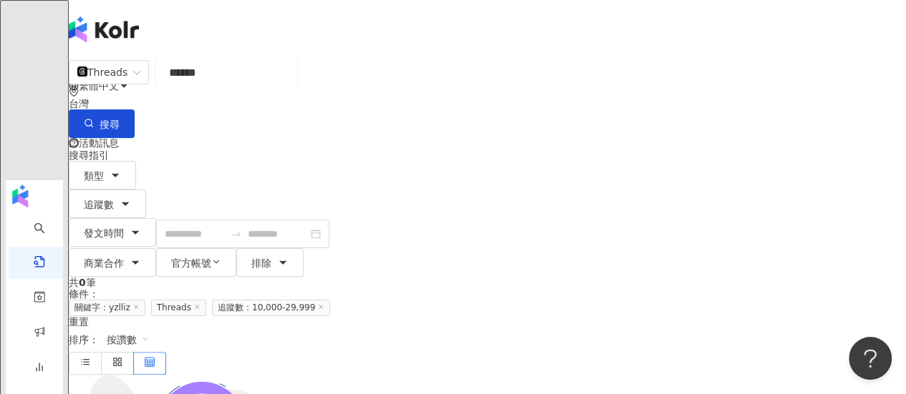
drag, startPoint x: 296, startPoint y: 92, endPoint x: 79, endPoint y: 56, distance: 220.5
click at [79, 57] on div "Threads yzlliz ****** 台灣 搜尋 搜尋指引 類型 追蹤數 發文時間 Aug 2025 Su Mo Tu We Th Fr Sa 27 2…" at bounding box center [487, 167] width 837 height 220
type input "*"
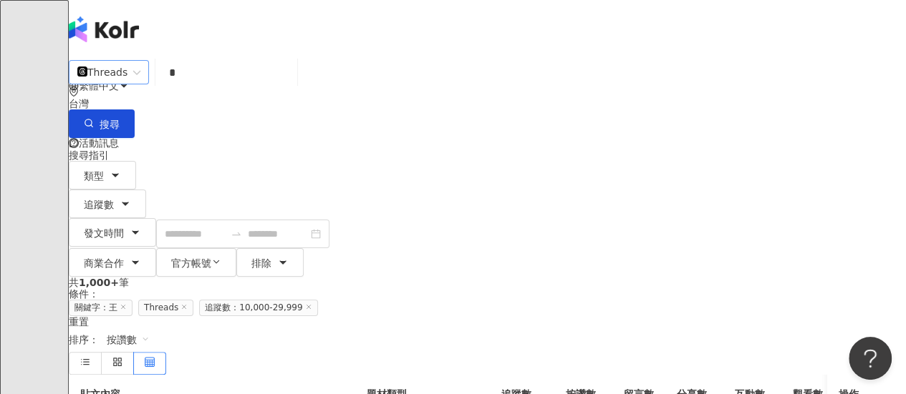
drag, startPoint x: 488, startPoint y: 102, endPoint x: 157, endPoint y: 92, distance: 331.6
click at [157, 92] on div "Threads * 台灣 搜尋" at bounding box center [487, 97] width 837 height 81
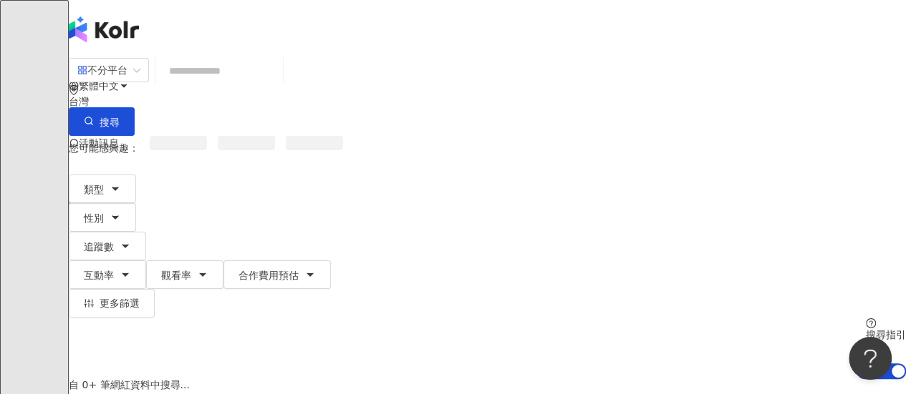
click at [241, 82] on input "search" at bounding box center [219, 70] width 116 height 27
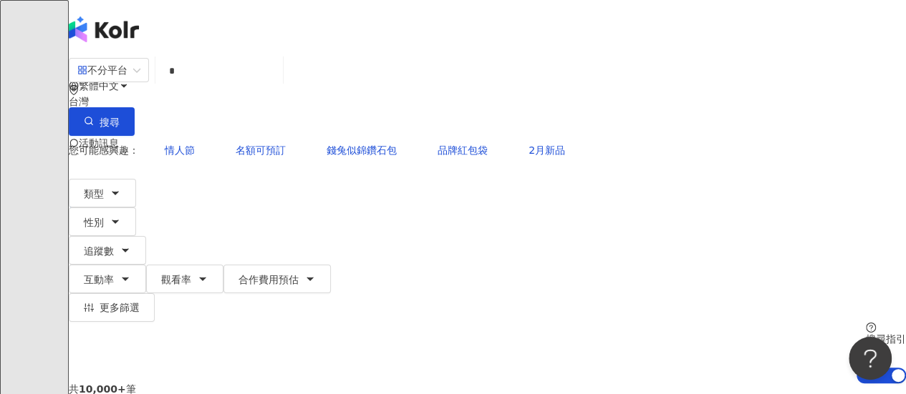
type input "*"
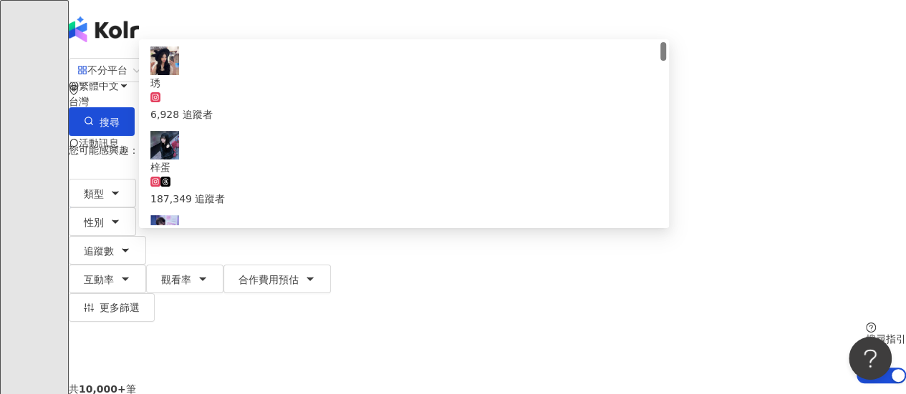
type input "****"
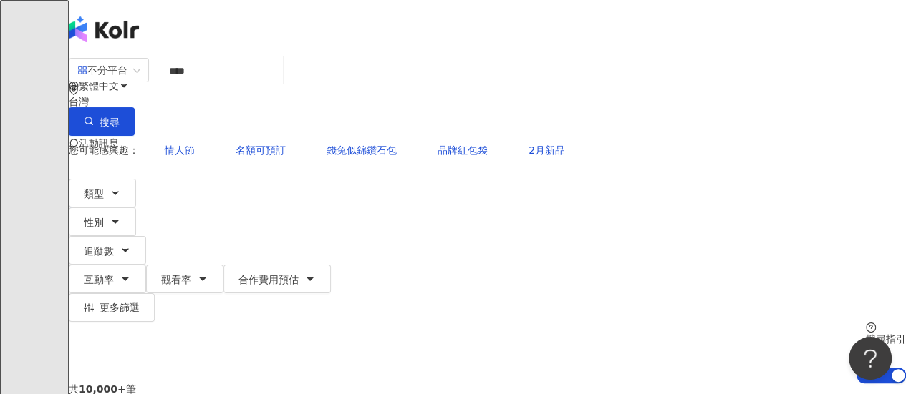
click at [282, 25] on div "繁體中文 活動訊息 新" at bounding box center [487, 114] width 837 height 229
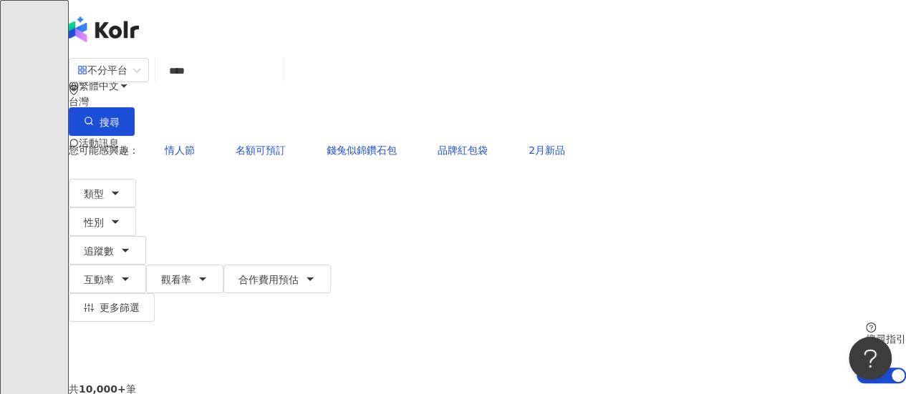
click at [252, 84] on input "****" at bounding box center [219, 70] width 116 height 27
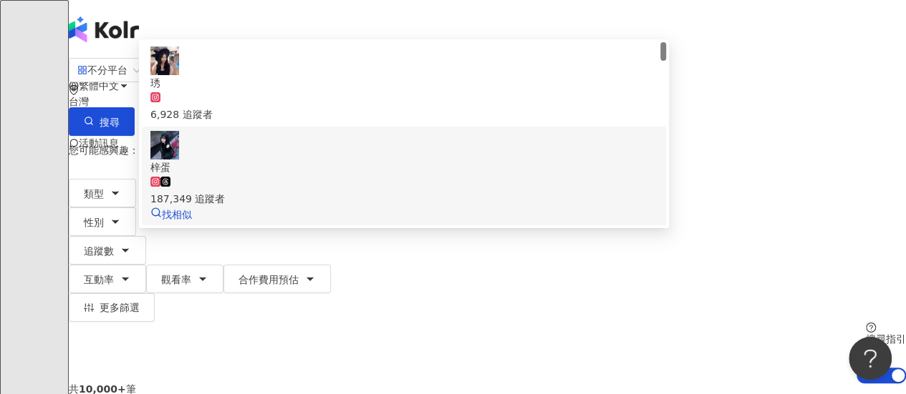
click at [179, 160] on img at bounding box center [164, 145] width 29 height 29
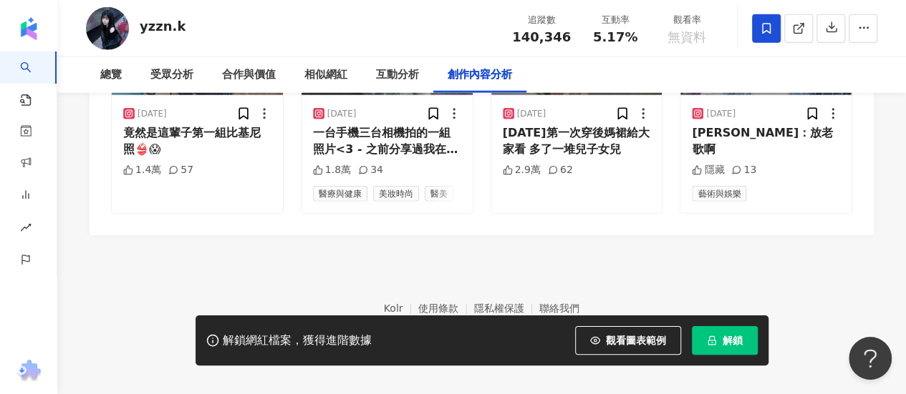
scroll to position [4626, 0]
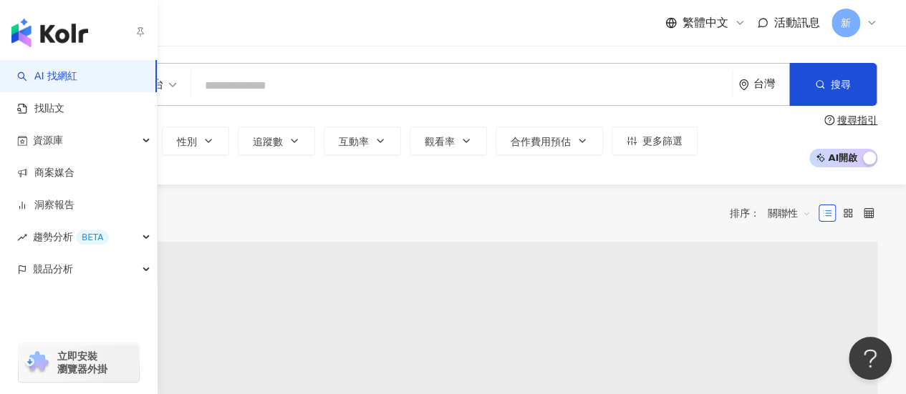
click at [24, 31] on img "button" at bounding box center [49, 33] width 77 height 29
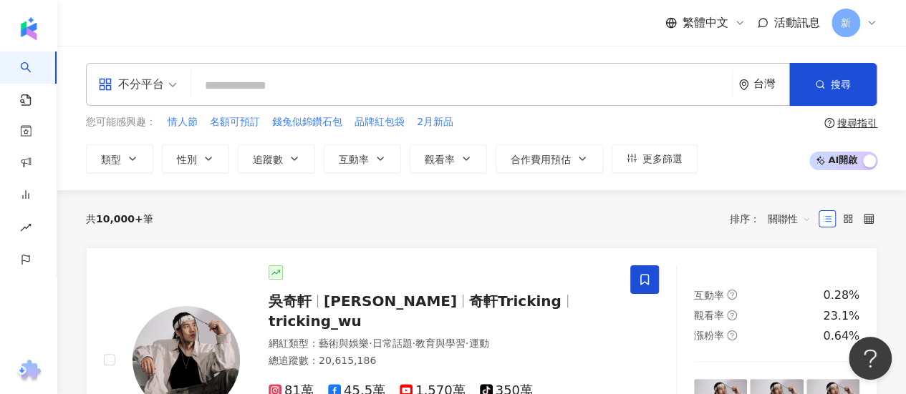
click at [881, 19] on div "繁體中文 活動訊息 新" at bounding box center [481, 23] width 848 height 46
click at [876, 21] on icon at bounding box center [870, 22] width 11 height 11
